Goal: Task Accomplishment & Management: Use online tool/utility

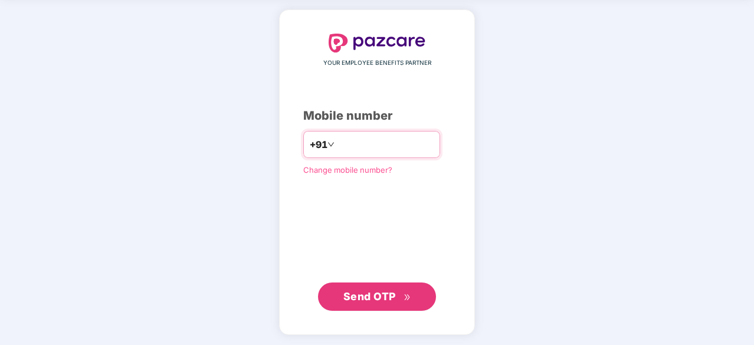
type input "**********"
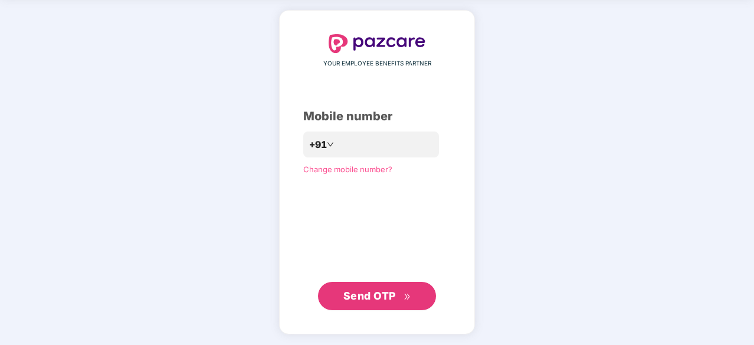
click at [359, 302] on span "Send OTP" at bounding box center [378, 296] width 68 height 17
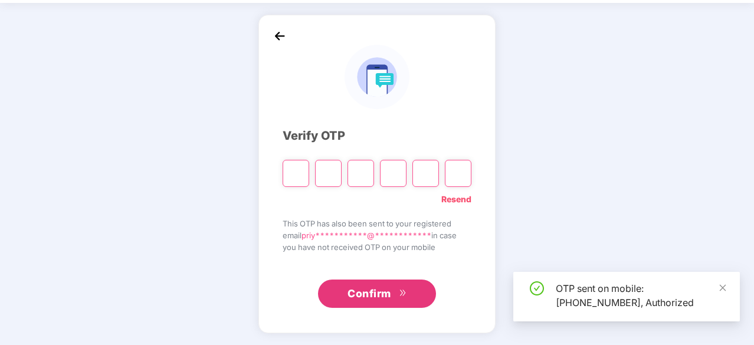
scroll to position [39, 0]
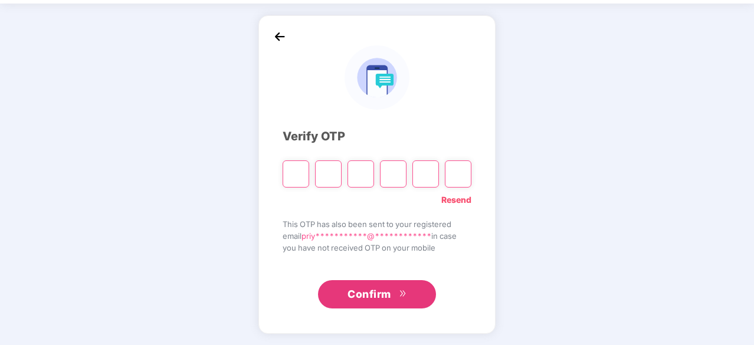
type input "*"
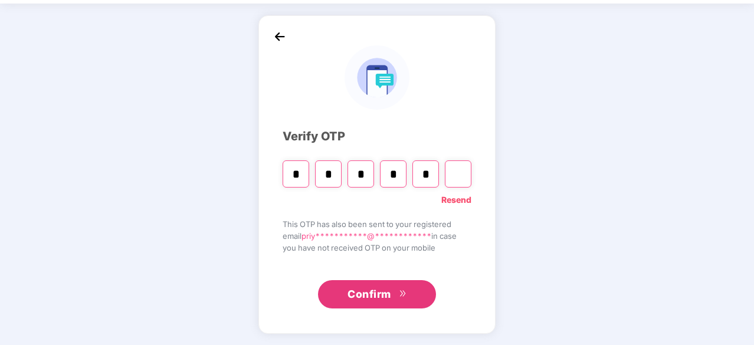
type input "*"
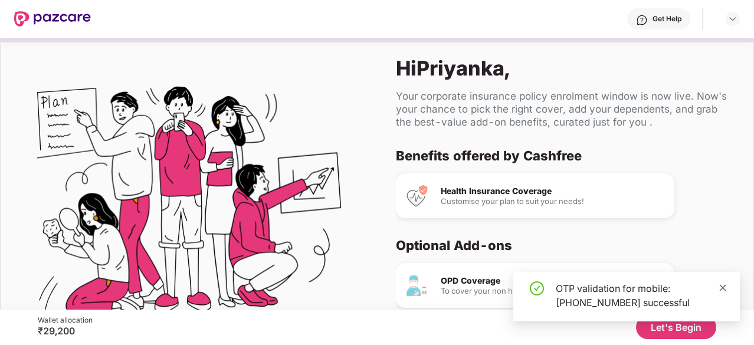
click at [723, 288] on icon "close" at bounding box center [723, 288] width 6 height 6
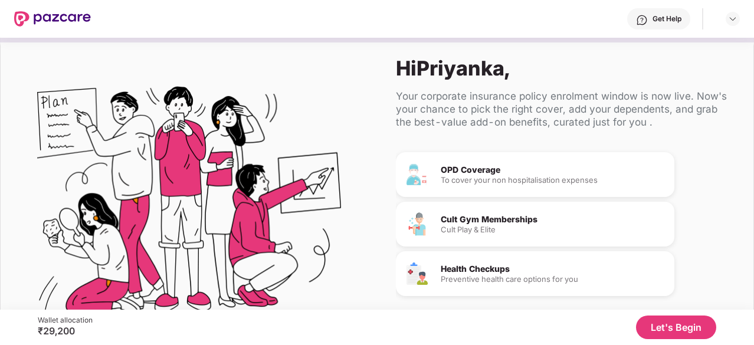
scroll to position [69, 0]
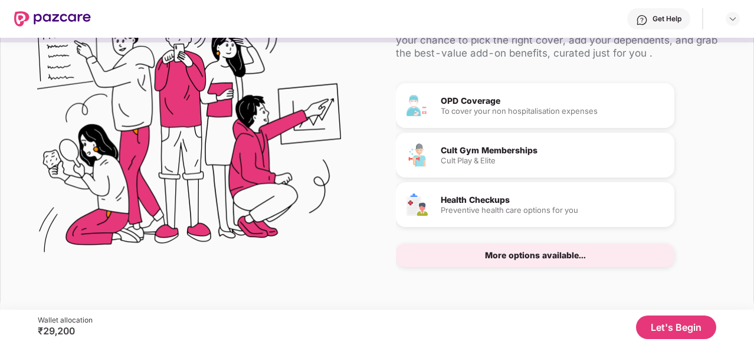
click at [677, 325] on button "Let's Begin" at bounding box center [676, 328] width 80 height 24
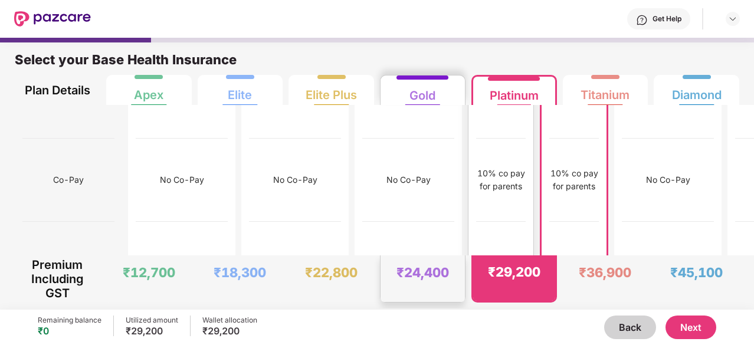
scroll to position [135, 0]
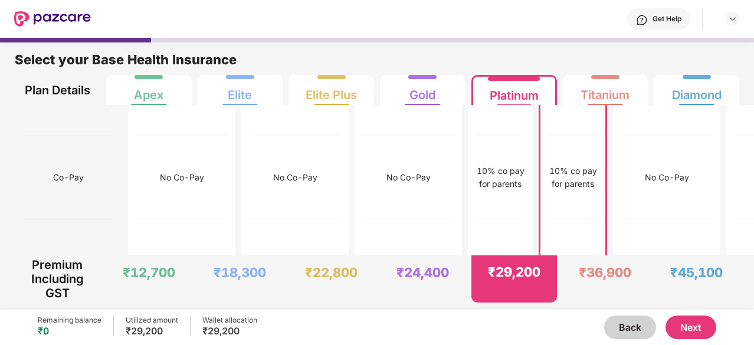
click at [700, 331] on button "Next" at bounding box center [691, 328] width 51 height 24
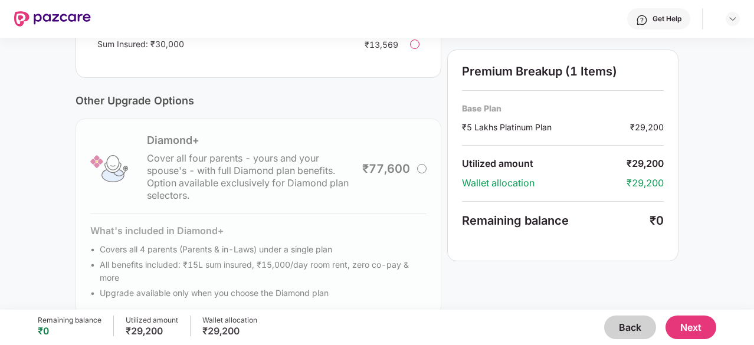
scroll to position [427, 0]
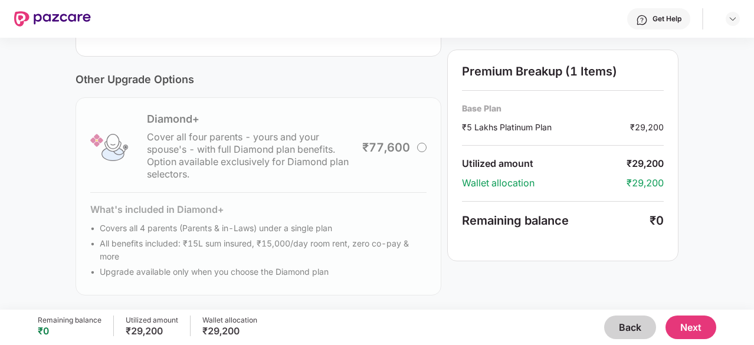
click at [700, 330] on button "Next" at bounding box center [691, 328] width 51 height 24
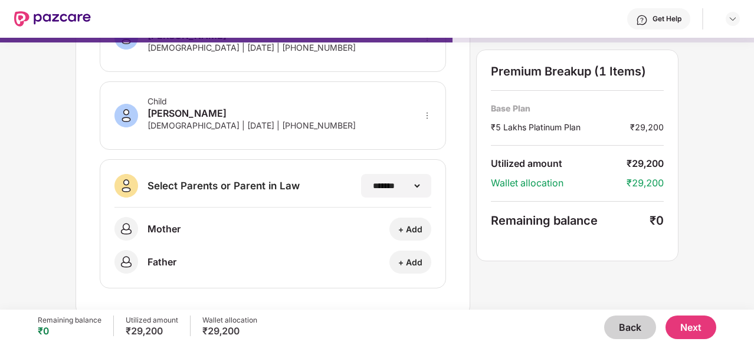
scroll to position [256, 0]
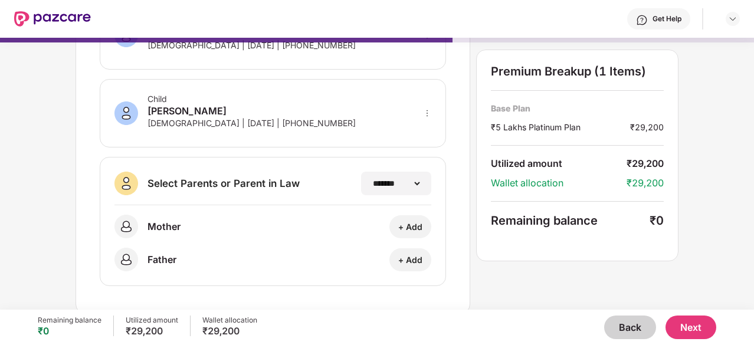
click at [710, 329] on button "Next" at bounding box center [691, 328] width 51 height 24
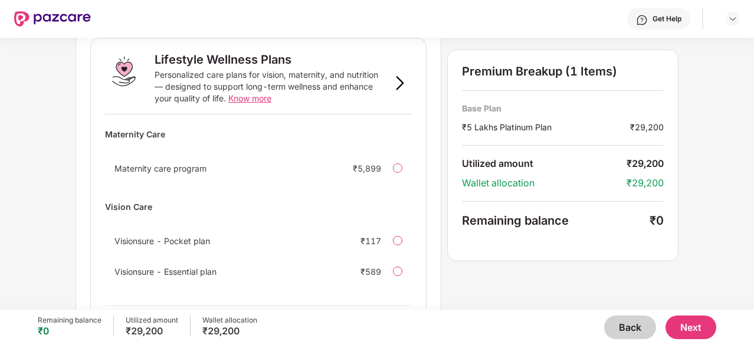
scroll to position [838, 0]
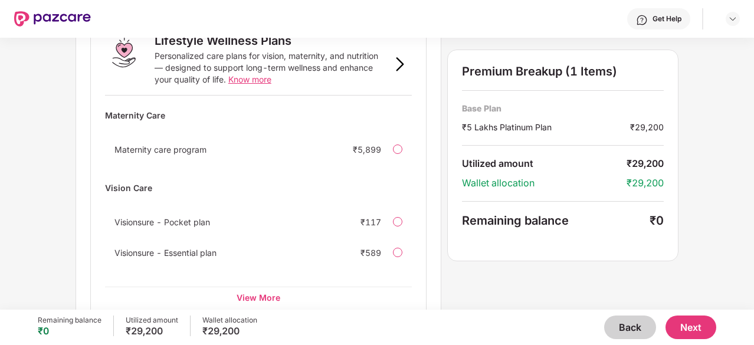
click at [692, 328] on button "Next" at bounding box center [691, 328] width 51 height 24
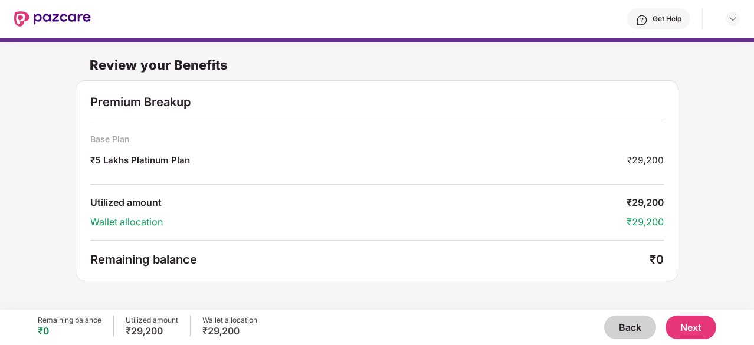
click at [692, 328] on button "Next" at bounding box center [691, 328] width 51 height 24
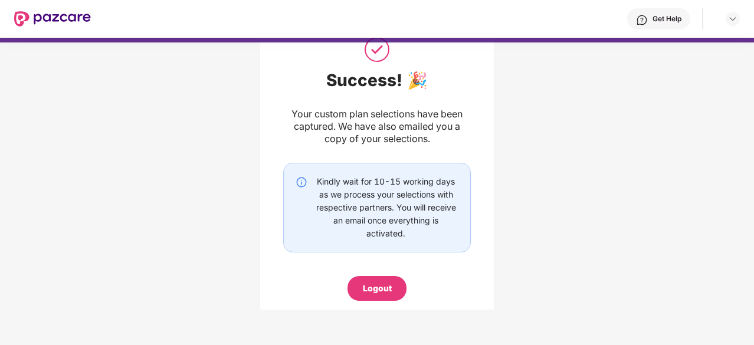
scroll to position [47, 0]
click at [364, 290] on div "Logout" at bounding box center [377, 289] width 29 height 13
